Goal: Find specific page/section: Find specific page/section

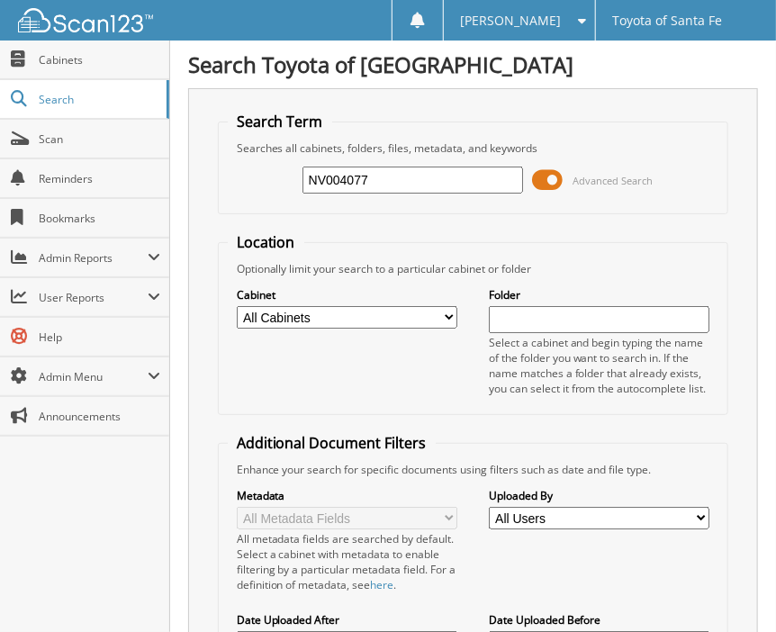
type input "NV004077"
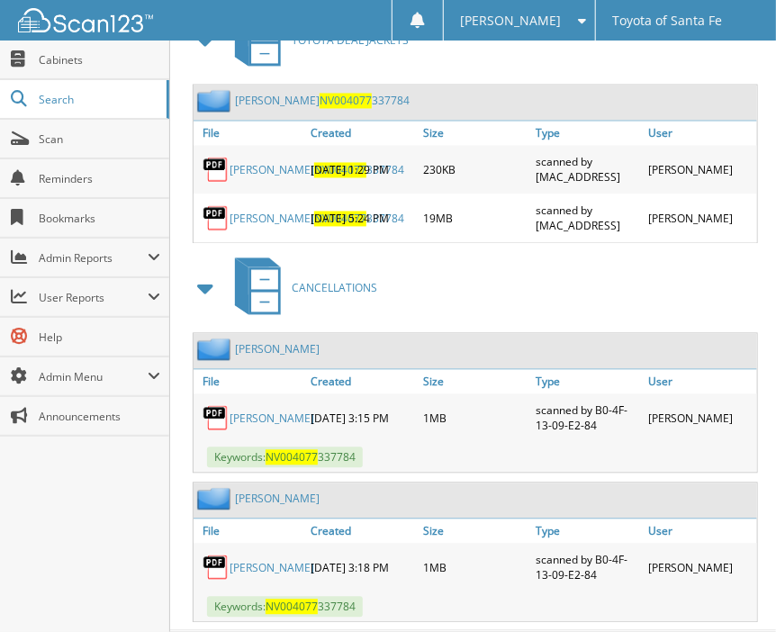
scroll to position [958, 0]
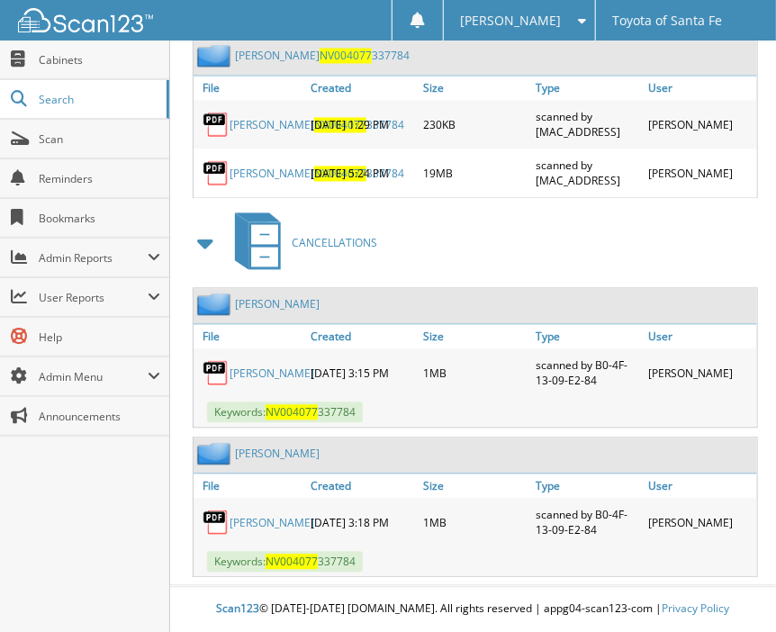
click at [249, 530] on link "[PERSON_NAME]" at bounding box center [272, 523] width 85 height 15
click at [252, 382] on link "[PERSON_NAME]" at bounding box center [272, 373] width 85 height 15
click at [258, 527] on link "[PERSON_NAME]" at bounding box center [272, 523] width 85 height 15
